Goal: Task Accomplishment & Management: Use online tool/utility

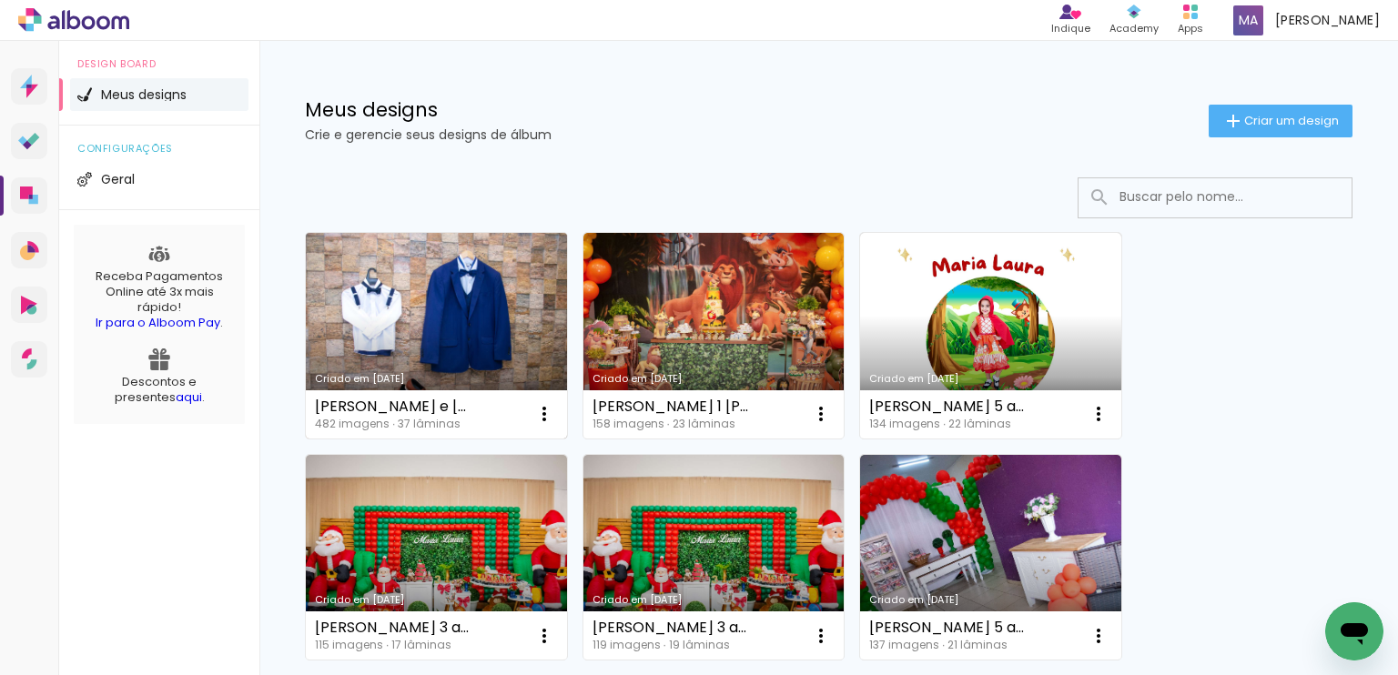
click at [434, 383] on link "Criado em [DATE]" at bounding box center [436, 336] width 261 height 206
